Goal: Task Accomplishment & Management: Manage account settings

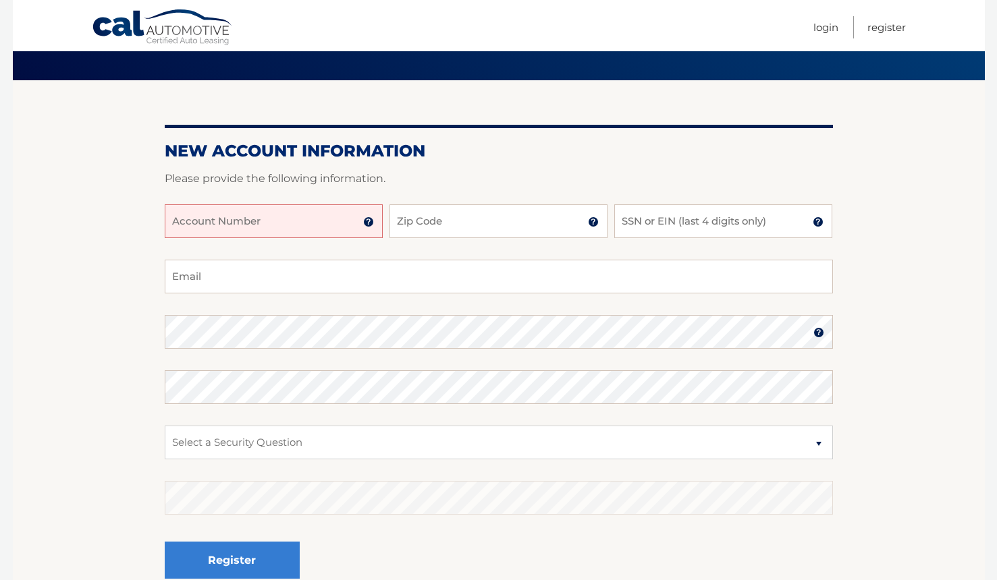
scroll to position [135, 0]
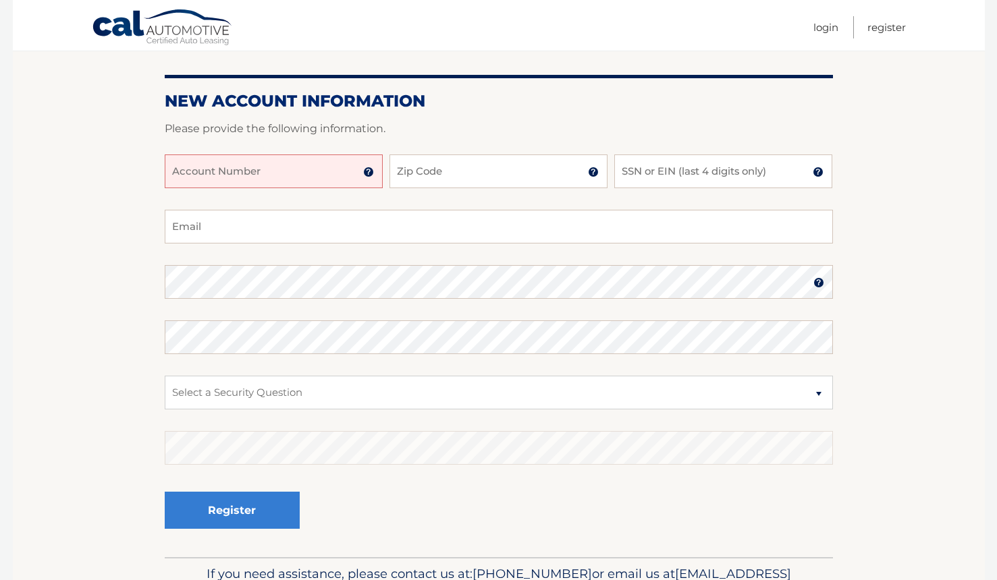
click at [309, 172] on input "Account Number" at bounding box center [274, 172] width 218 height 34
click at [460, 168] on input "Zip Code" at bounding box center [498, 172] width 218 height 34
type input "10304"
click at [657, 174] on input "SSN or EIN (last 4 digits only)" at bounding box center [723, 172] width 218 height 34
type input "8611"
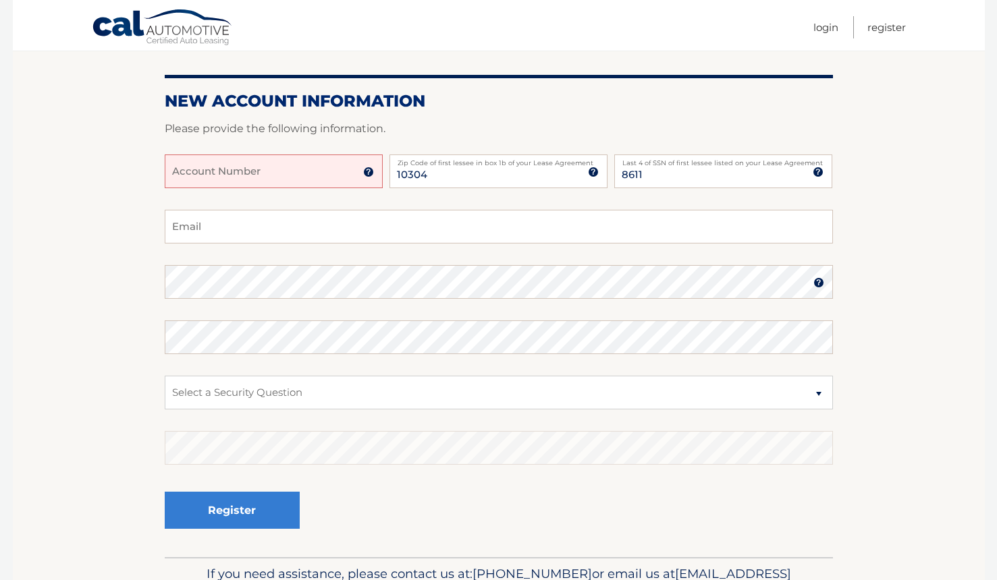
click at [264, 175] on input "Account Number" at bounding box center [274, 172] width 218 height 34
type input "44456012181"
click at [208, 231] on input "Email" at bounding box center [499, 227] width 668 height 34
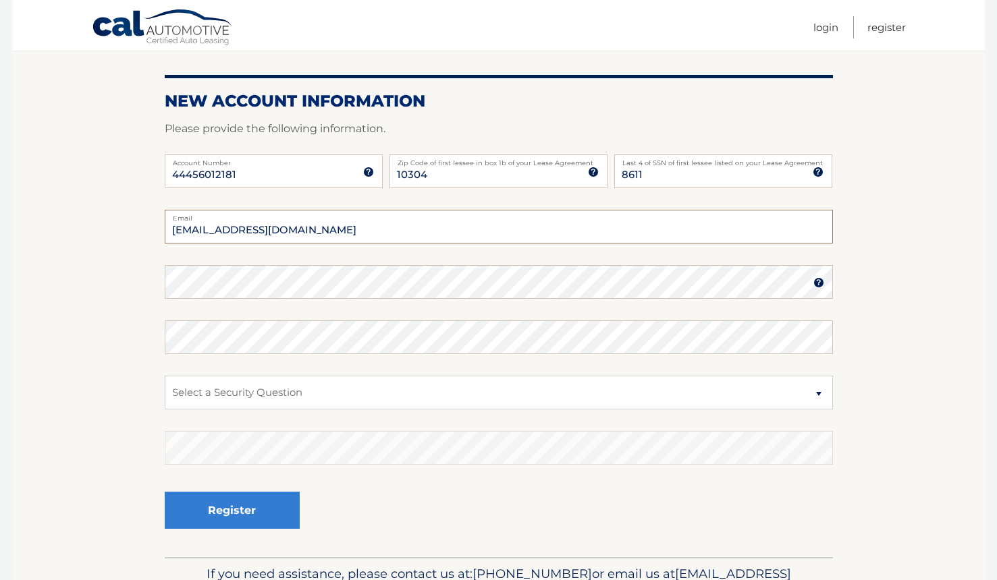
type input "tombock1@verizon.net"
click at [815, 283] on img at bounding box center [818, 282] width 11 height 11
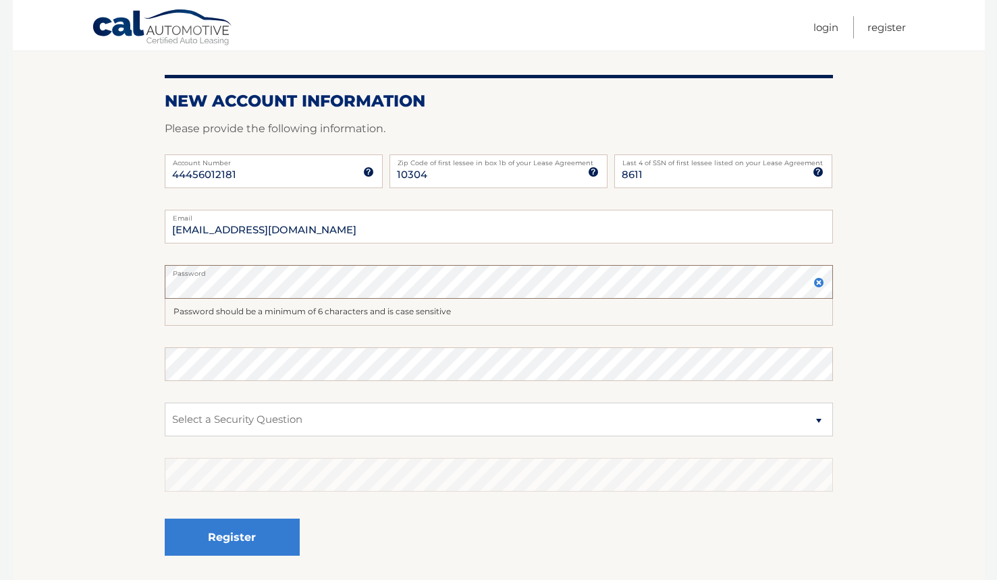
click at [103, 275] on section "New Account Information Please provide the following information. 44456012181 A…" at bounding box center [499, 307] width 972 height 554
click at [87, 271] on section "New Account Information Please provide the following information. 44456012181 A…" at bounding box center [499, 307] width 972 height 554
click at [247, 417] on select "Select a Security Question What was the name of your elementary school? What is…" at bounding box center [499, 420] width 668 height 34
select select "1"
click at [165, 403] on select "Select a Security Question What was the name of your elementary school? What is…" at bounding box center [499, 420] width 668 height 34
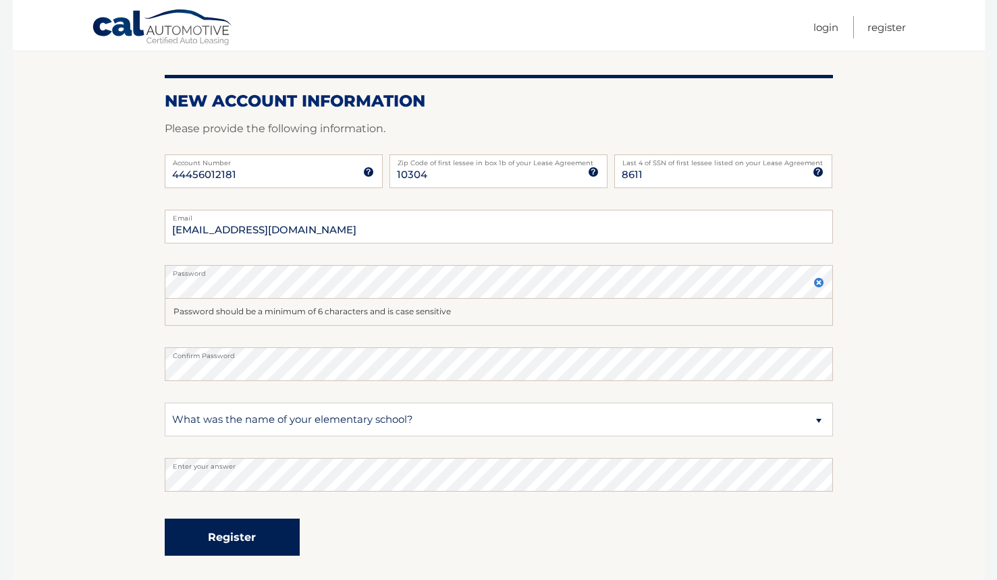
click at [225, 539] on button "Register" at bounding box center [232, 537] width 135 height 37
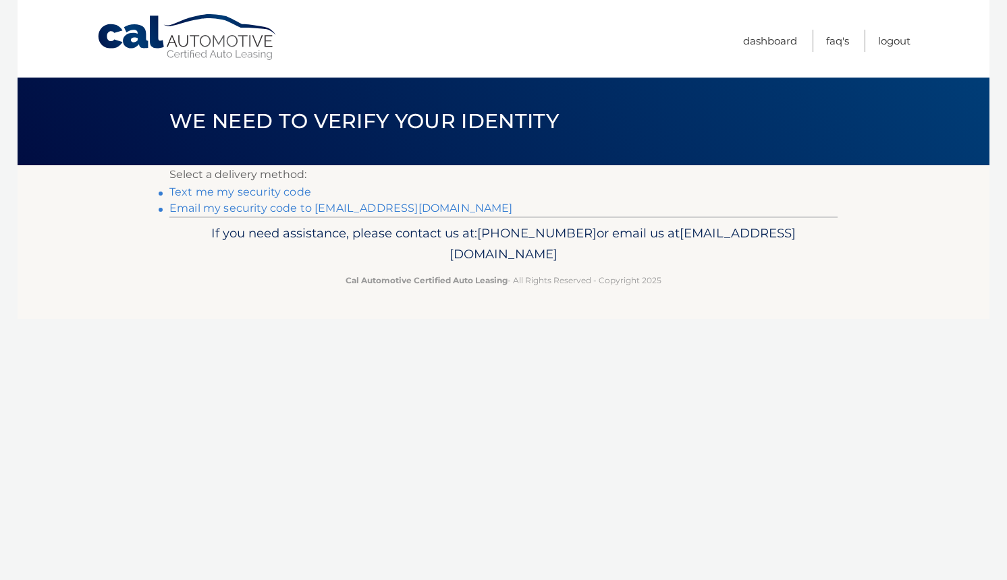
click at [258, 192] on link "Text me my security code" at bounding box center [240, 192] width 142 height 13
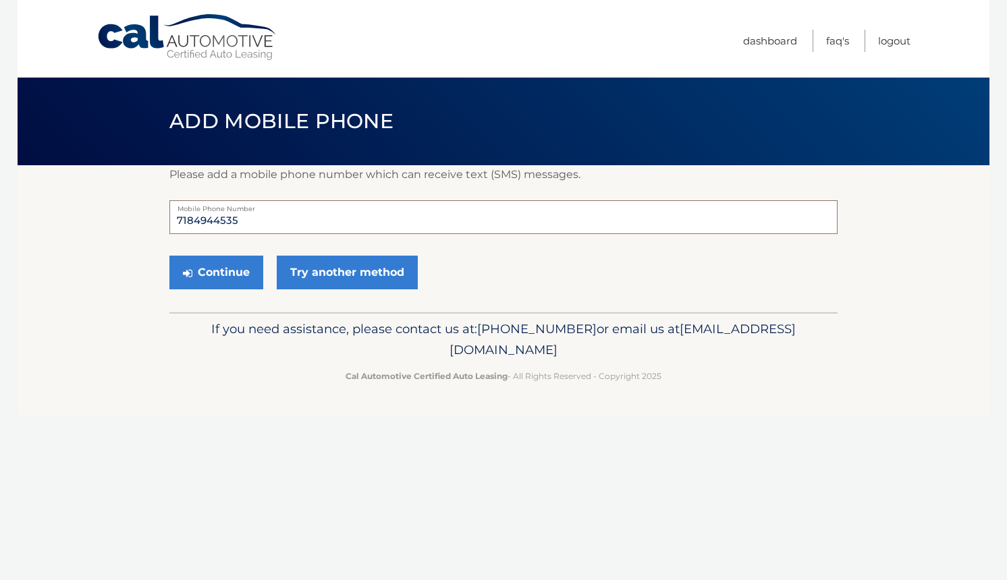
drag, startPoint x: 242, startPoint y: 222, endPoint x: 103, endPoint y: 222, distance: 139.7
click at [103, 222] on section "Please add a mobile phone number which can receive text (SMS) messages. 7184944…" at bounding box center [504, 238] width 972 height 147
type input "9179918915"
click at [236, 273] on button "Continue" at bounding box center [216, 273] width 94 height 34
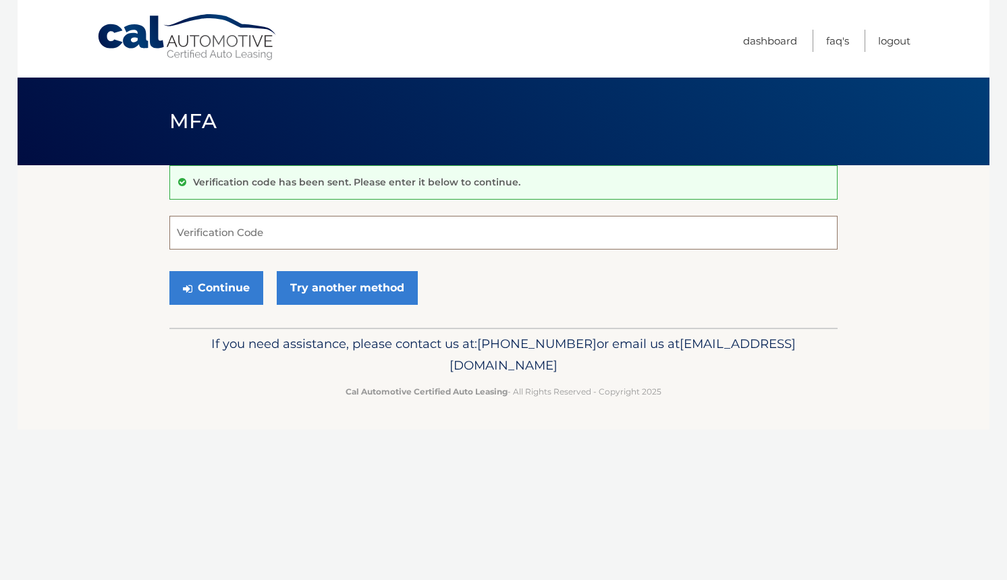
click at [202, 229] on input "Verification Code" at bounding box center [503, 233] width 668 height 34
type input "703551"
click at [217, 285] on button "Continue" at bounding box center [216, 288] width 94 height 34
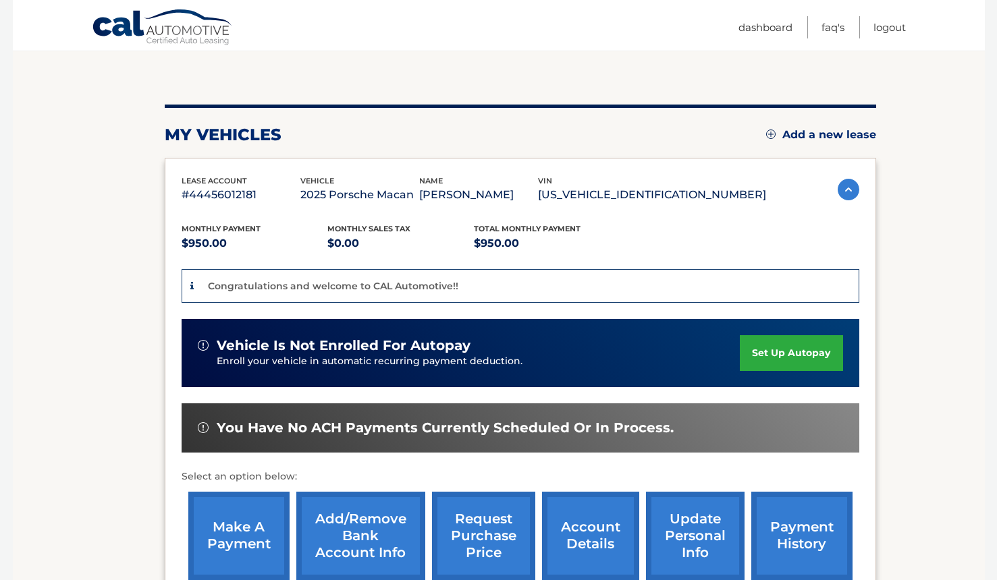
scroll to position [135, 0]
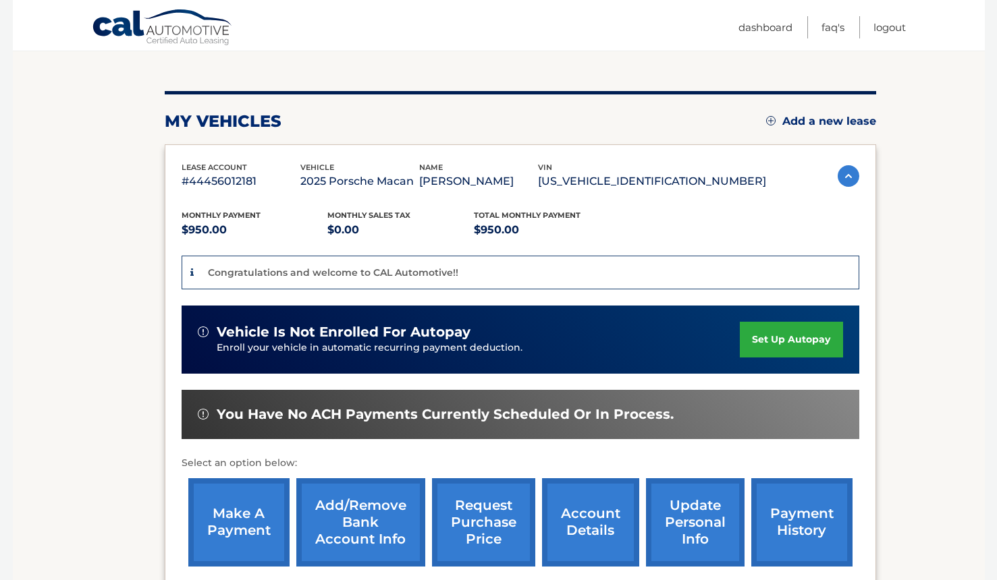
click at [786, 341] on link "set up autopay" at bounding box center [791, 340] width 103 height 36
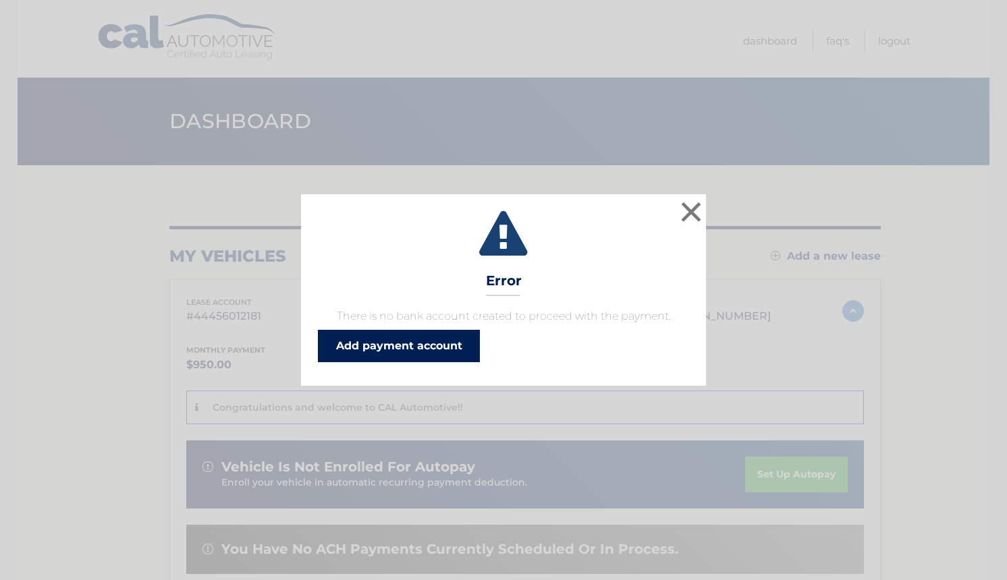
click at [403, 348] on link "Add payment account" at bounding box center [399, 346] width 162 height 32
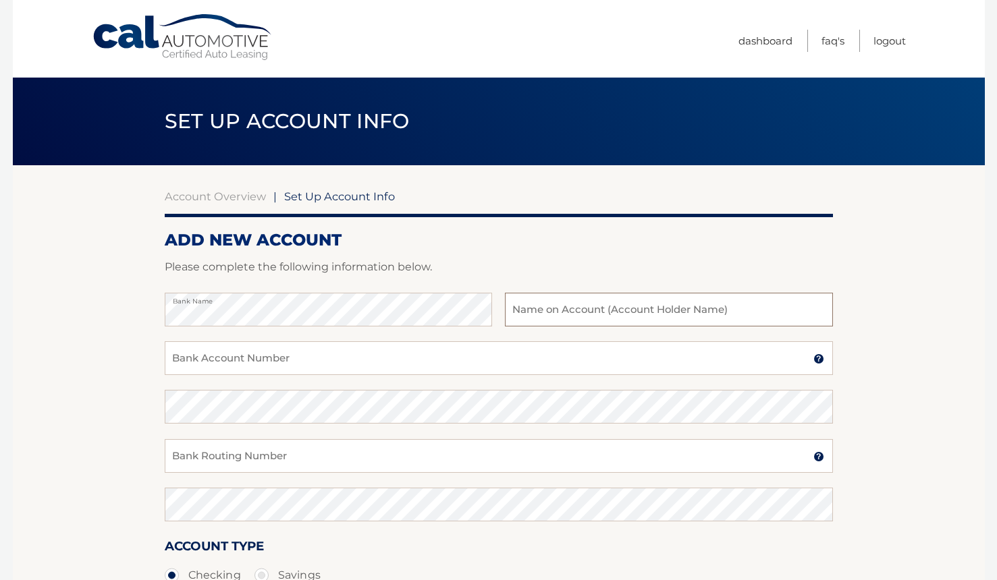
click at [572, 312] on input "text" at bounding box center [668, 310] width 327 height 34
type input "[PERSON_NAME]"
click at [246, 362] on input "Bank Account Number" at bounding box center [499, 358] width 668 height 34
type input "2148035955"
click at [217, 463] on input "Bank Routing Number" at bounding box center [499, 456] width 668 height 34
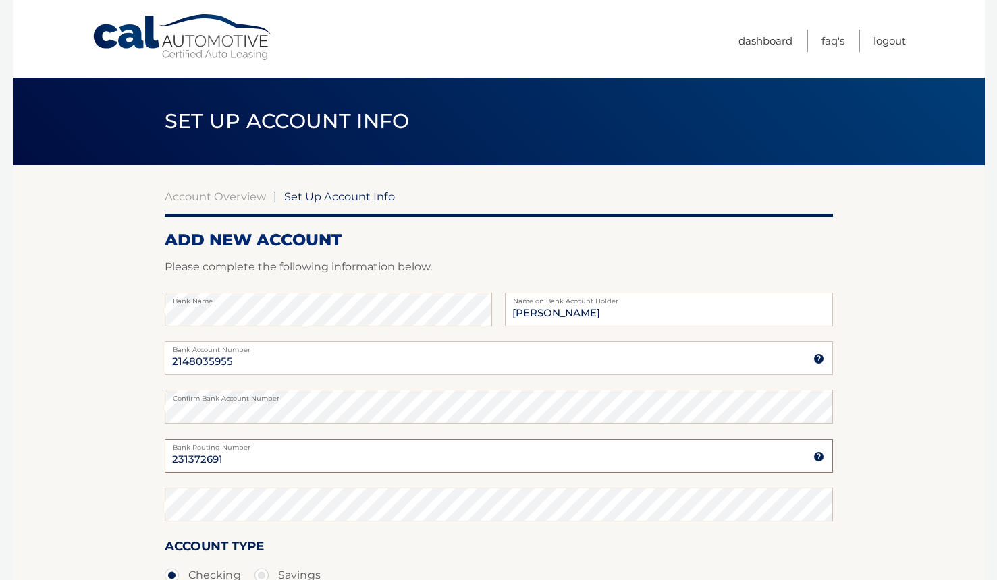
type input "231372691"
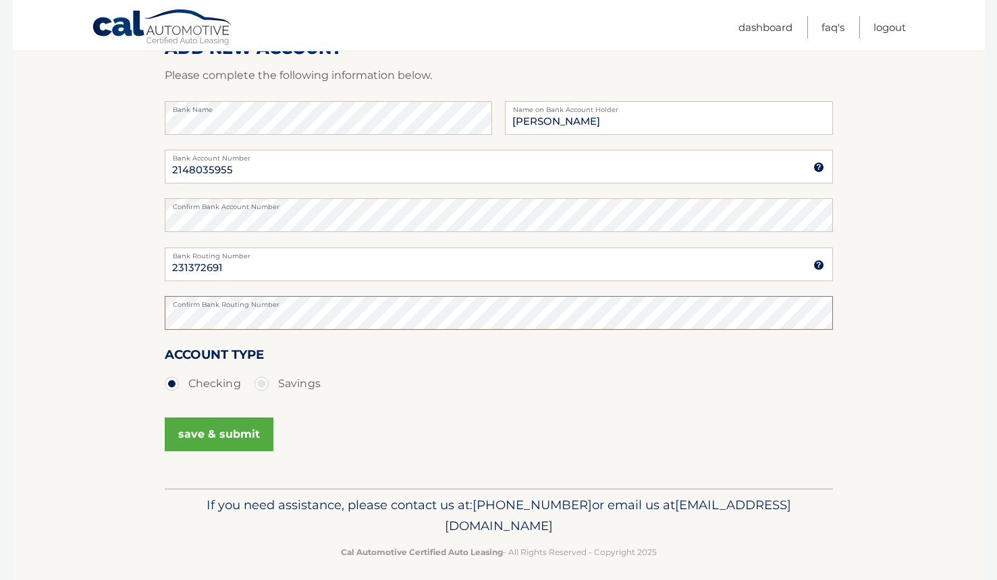
scroll to position [202, 0]
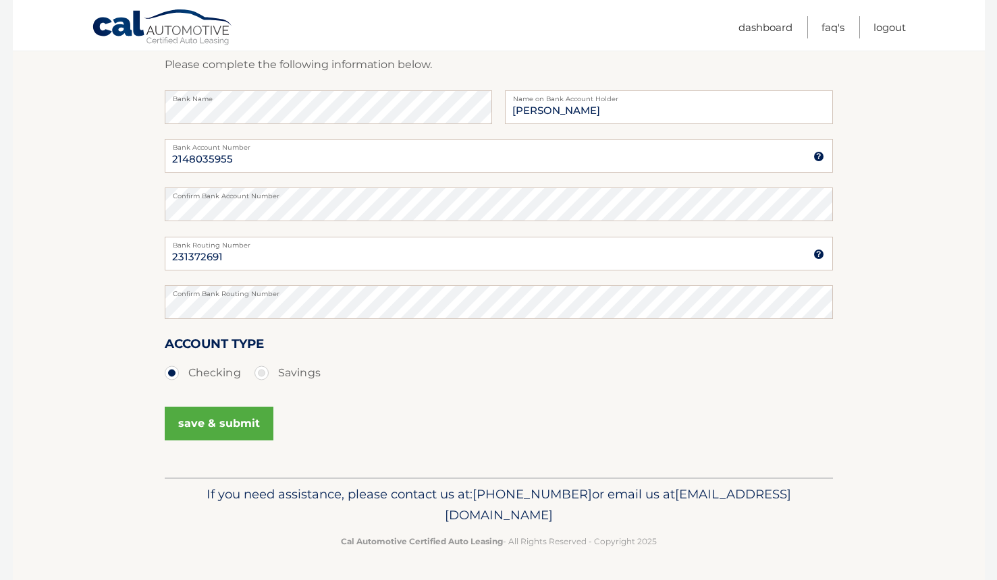
click at [256, 373] on label "Savings" at bounding box center [287, 373] width 66 height 27
click at [260, 373] on input "Savings" at bounding box center [266, 371] width 13 height 22
radio input "true"
click at [229, 422] on button "save & submit" at bounding box center [219, 424] width 109 height 34
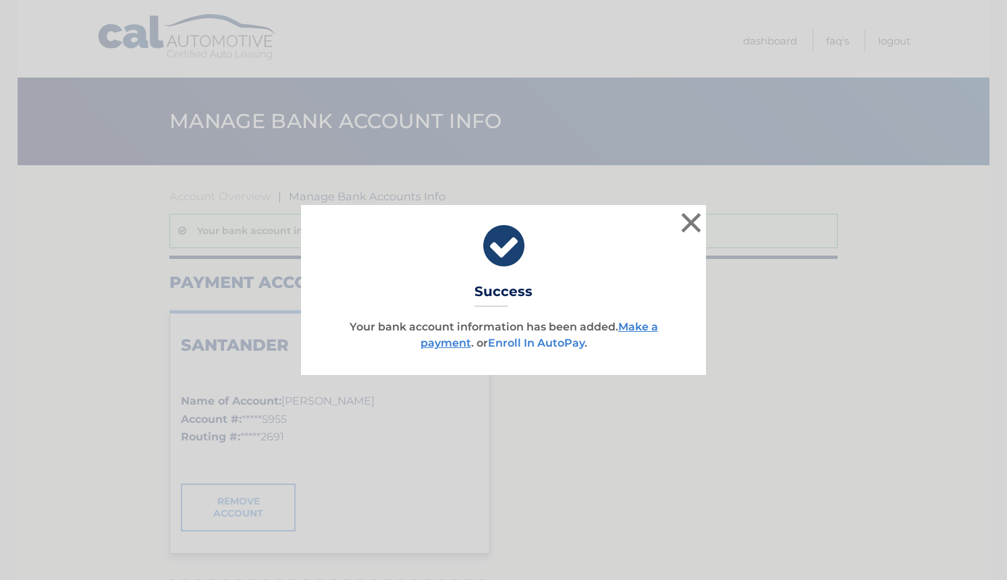
click at [541, 343] on link "Enroll In AutoPay" at bounding box center [536, 343] width 97 height 13
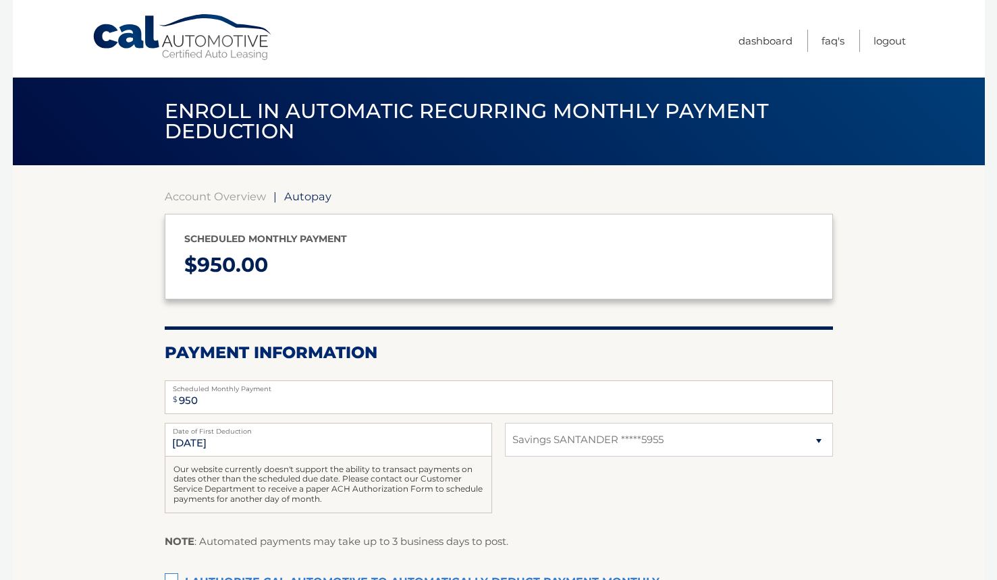
select select "NjdmZjU2NmItMmFmNi00MGQzLTg3MGEtOTQ5OWMxYzQ1M2Yx"
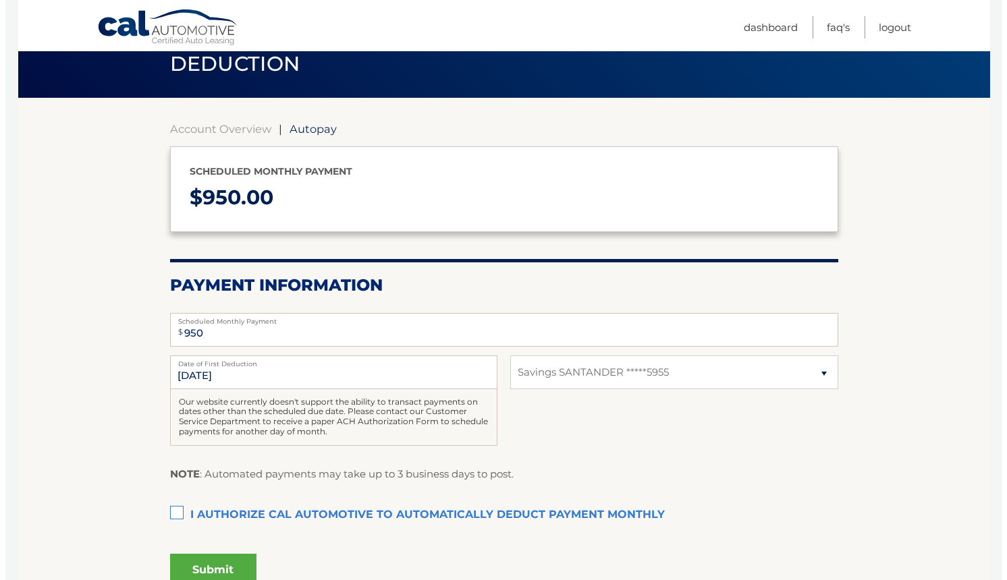
scroll to position [135, 0]
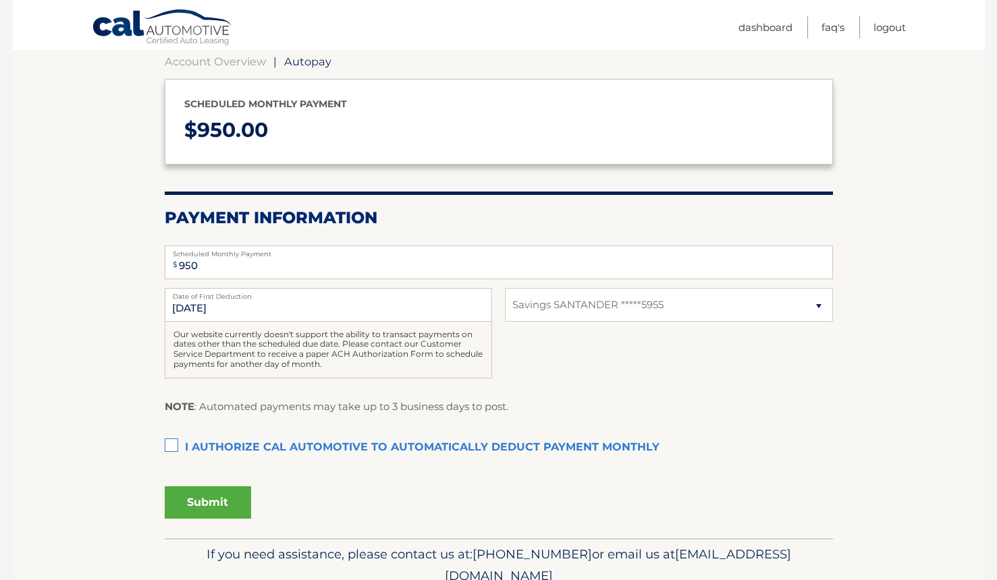
click at [172, 448] on label "I authorize cal automotive to automatically deduct payment monthly This checkbo…" at bounding box center [499, 448] width 668 height 27
click at [0, 0] on input "I authorize cal automotive to automatically deduct payment monthly This checkbo…" at bounding box center [0, 0] width 0 height 0
click at [223, 507] on button "Submit" at bounding box center [208, 503] width 86 height 32
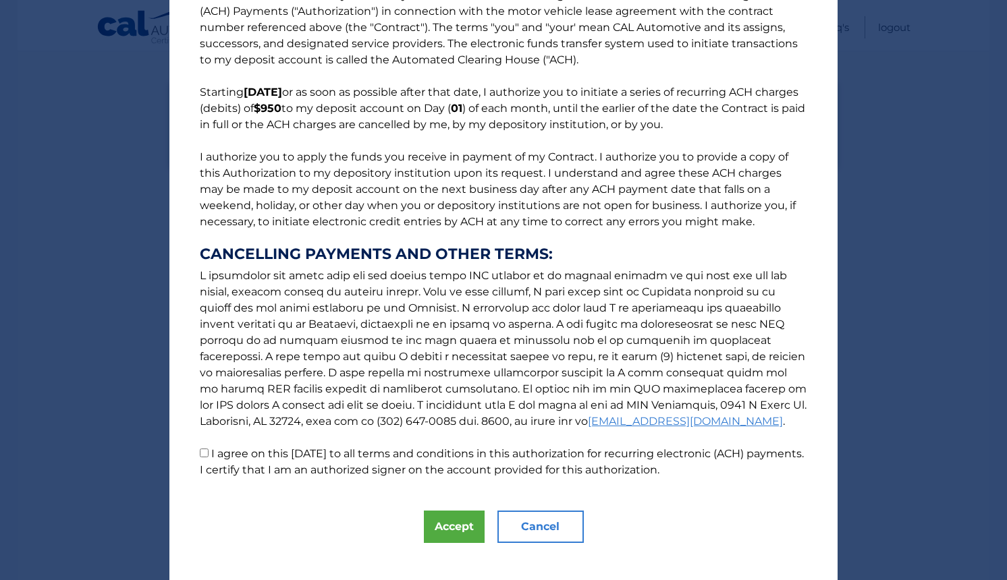
scroll to position [57, 0]
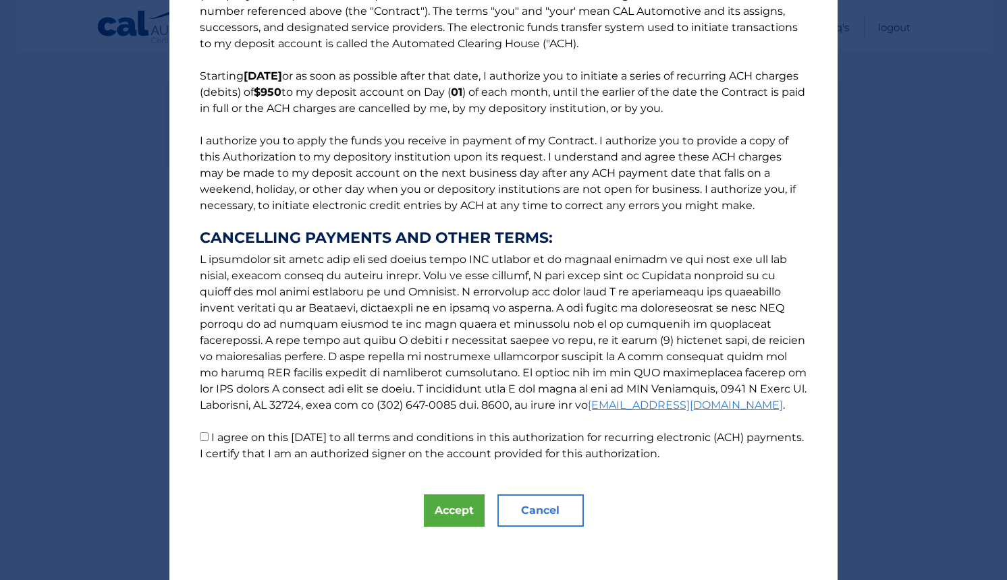
click at [190, 439] on p "The words "I" "me" and "my" mean any identified Customer who signs this Authori…" at bounding box center [503, 216] width 634 height 491
click at [201, 437] on input "I agree on this [DATE] to all terms and conditions in this authorization for re…" at bounding box center [204, 437] width 9 height 9
checkbox input "true"
click at [453, 507] on button "Accept" at bounding box center [454, 511] width 61 height 32
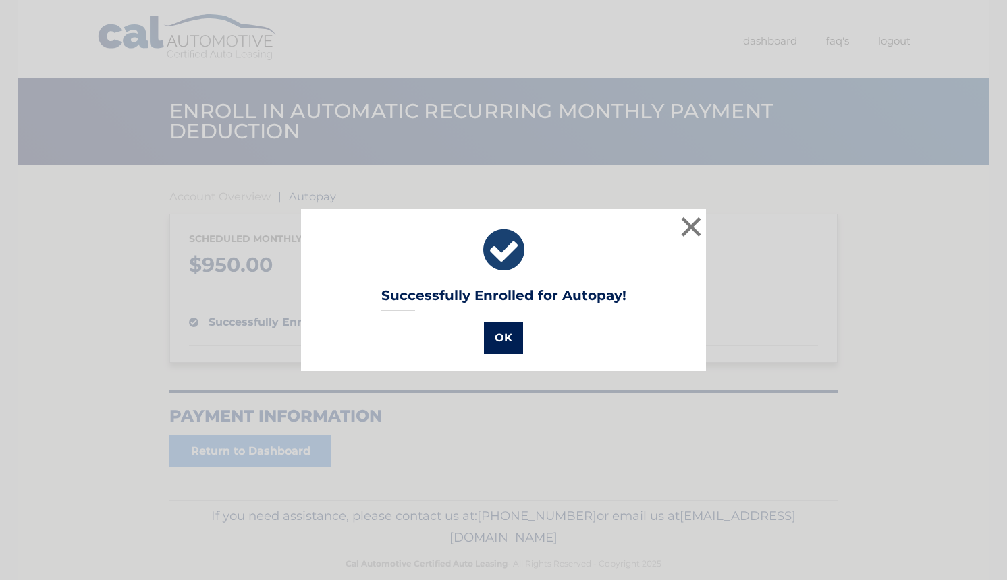
click at [496, 341] on button "OK" at bounding box center [503, 338] width 39 height 32
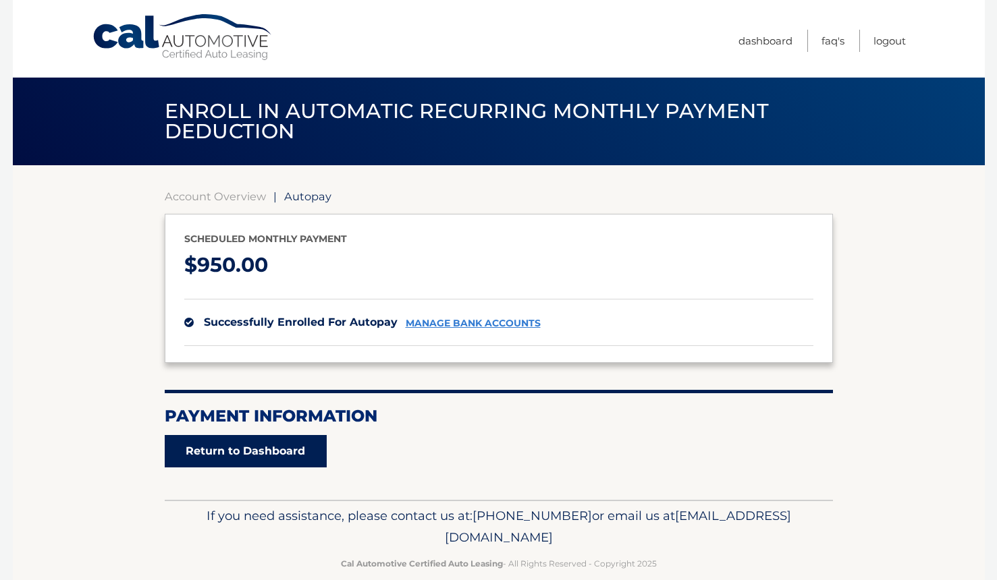
click at [285, 451] on link "Return to Dashboard" at bounding box center [246, 451] width 162 height 32
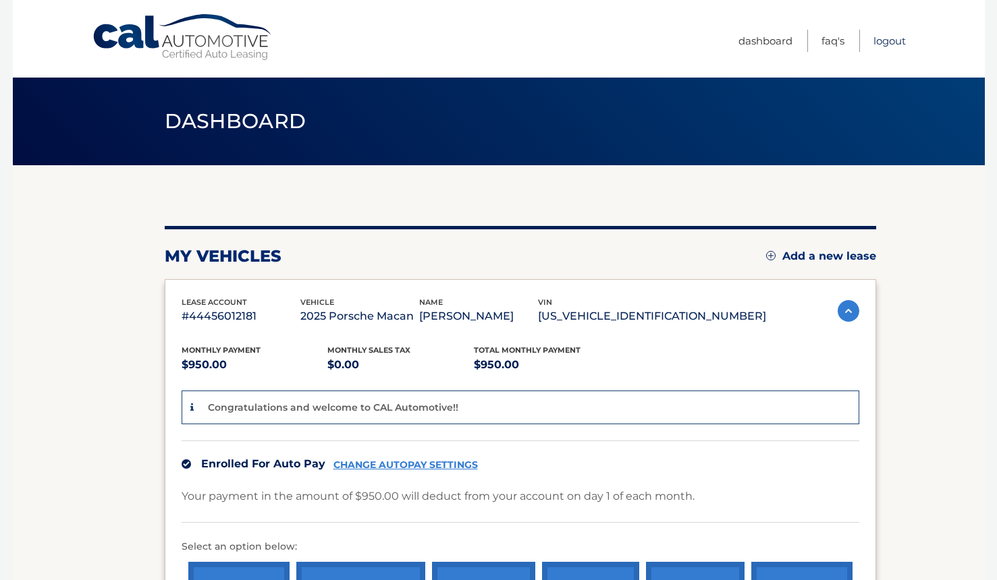
click at [879, 37] on link "Logout" at bounding box center [889, 41] width 32 height 22
